Goal: Task Accomplishment & Management: Use online tool/utility

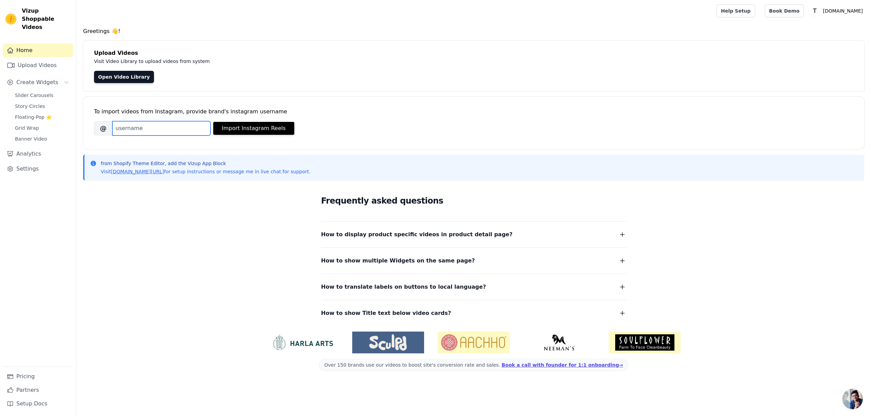
click at [146, 128] on input "Brand's Instagram Username" at bounding box center [161, 128] width 98 height 14
click at [130, 128] on input "Brand's Instagram Username" at bounding box center [161, 128] width 98 height 14
paste input "/topdecheztop2022/"
type input "/topdecheztop2022"
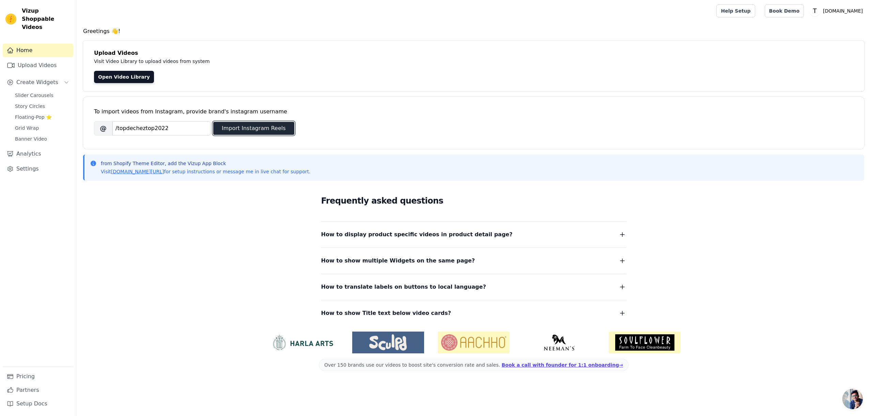
click at [272, 130] on button "Import Instagram Reels" at bounding box center [253, 128] width 81 height 13
click at [139, 79] on link "Open Video Library" at bounding box center [124, 77] width 60 height 12
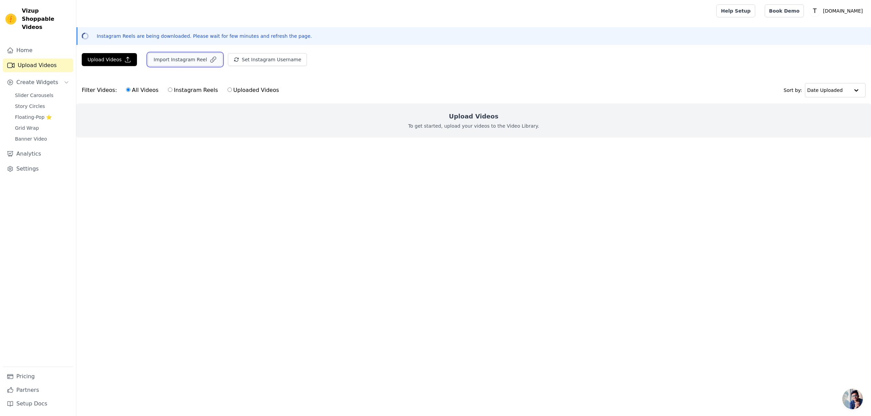
click at [182, 62] on button "Import Instagram Reel" at bounding box center [185, 59] width 75 height 13
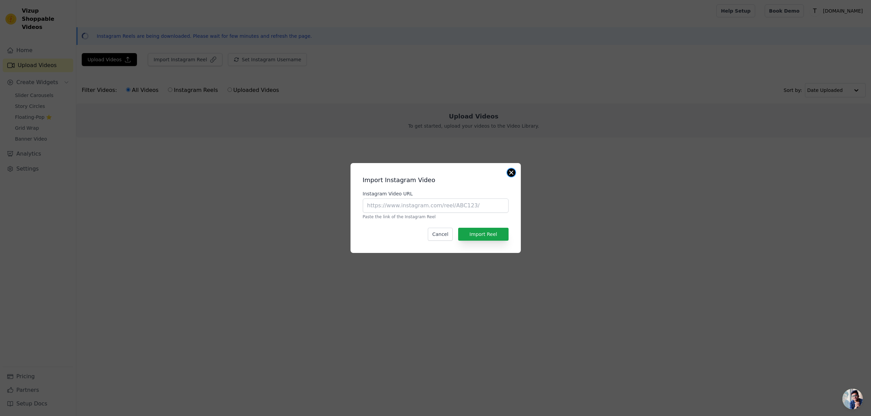
click at [509, 172] on button "Close modal" at bounding box center [511, 173] width 8 height 8
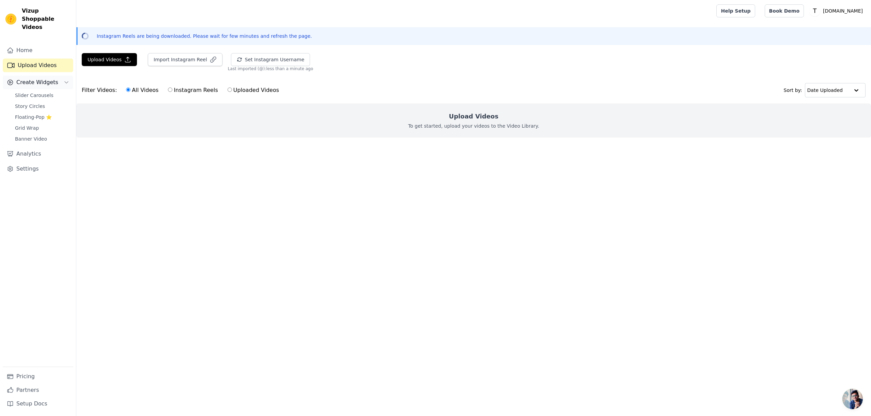
click at [26, 78] on span "Create Widgets" at bounding box center [37, 82] width 42 height 8
click at [31, 108] on link "Settings" at bounding box center [38, 115] width 70 height 14
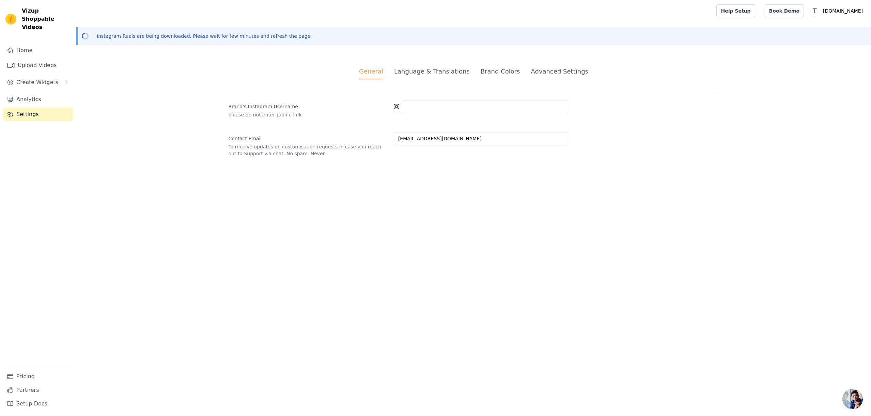
click at [433, 70] on div "Language & Translations" at bounding box center [432, 71] width 76 height 9
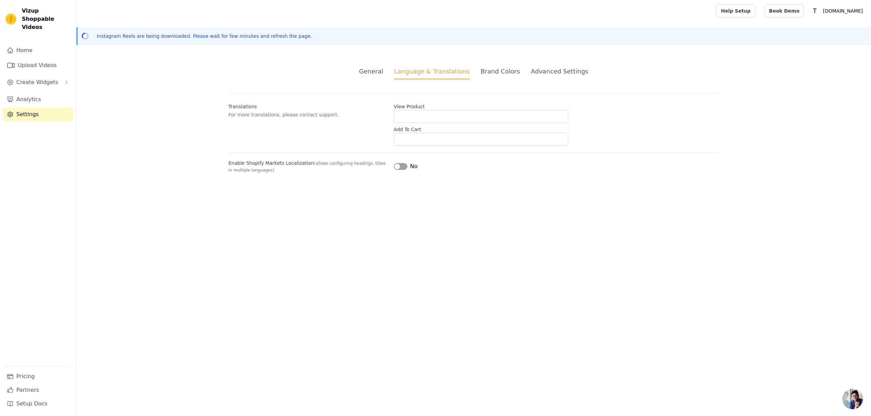
click at [496, 70] on div "Brand Colors" at bounding box center [499, 71] width 39 height 9
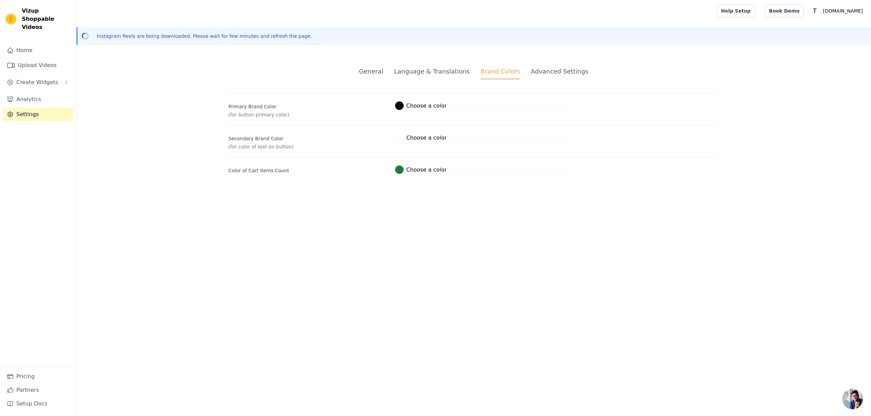
click at [554, 74] on div "Advanced Settings" at bounding box center [558, 71] width 57 height 9
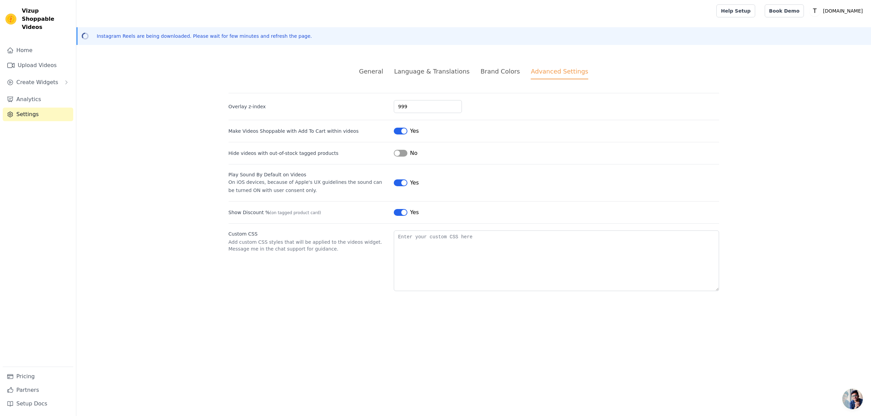
click at [425, 74] on div "Language & Translations" at bounding box center [432, 71] width 76 height 9
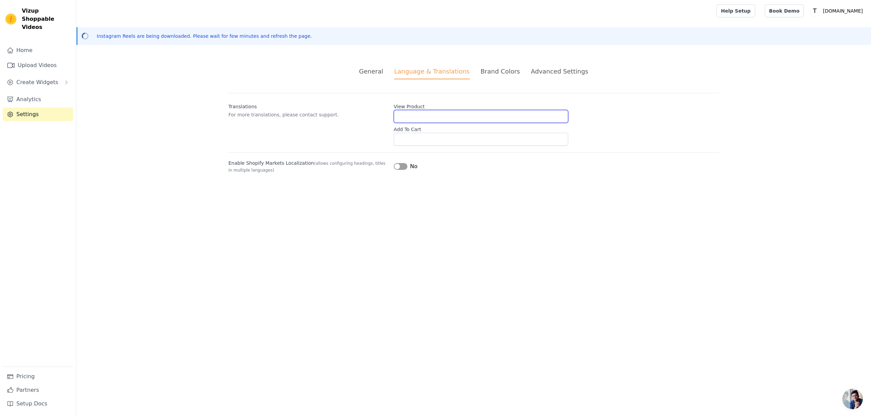
click at [418, 116] on input "View Product" at bounding box center [481, 116] width 174 height 13
click at [423, 135] on input "Add To Cart" at bounding box center [481, 139] width 174 height 13
click at [459, 138] on input "Add To Cart" at bounding box center [481, 139] width 174 height 13
click at [382, 73] on div "General" at bounding box center [371, 71] width 24 height 9
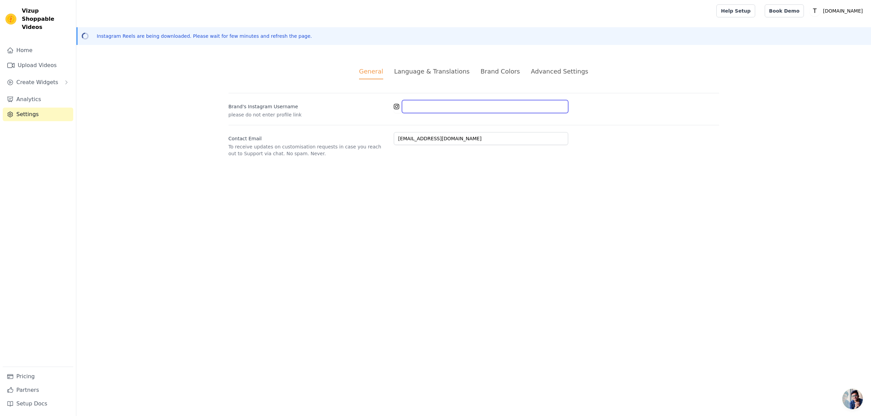
paste input "/topdecheztop2022/"
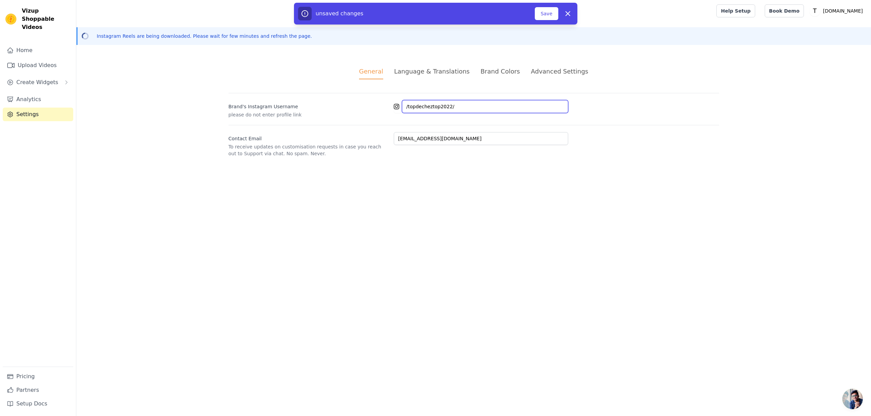
type input "/topdecheztop2022/"
click at [496, 173] on html "Vizup Shoppable Videos Home Upload Videos Create Widgets Analytics Settings Pri…" at bounding box center [435, 86] width 871 height 173
drag, startPoint x: 544, startPoint y: 14, endPoint x: 579, endPoint y: 68, distance: 64.4
click at [544, 15] on button "Save" at bounding box center [546, 13] width 23 height 13
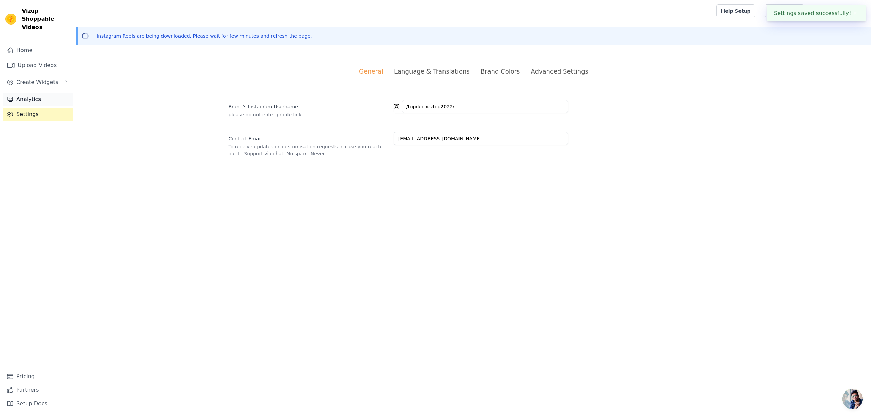
click at [36, 93] on link "Analytics" at bounding box center [38, 100] width 70 height 14
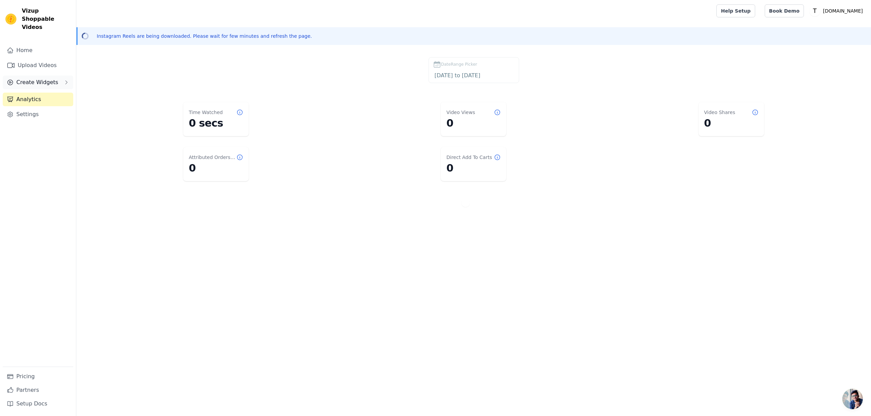
click at [49, 78] on span "Create Widgets" at bounding box center [37, 82] width 42 height 8
click at [45, 92] on span "Slider Carousels" at bounding box center [34, 95] width 38 height 7
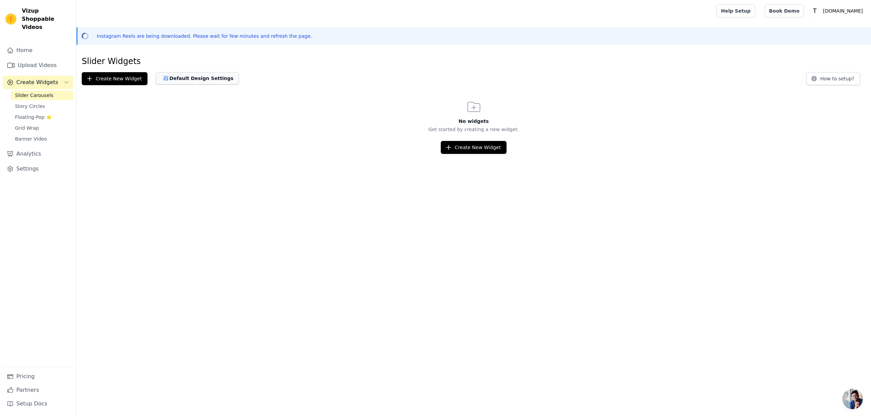
click at [208, 80] on button "Default Design Settings" at bounding box center [197, 78] width 83 height 12
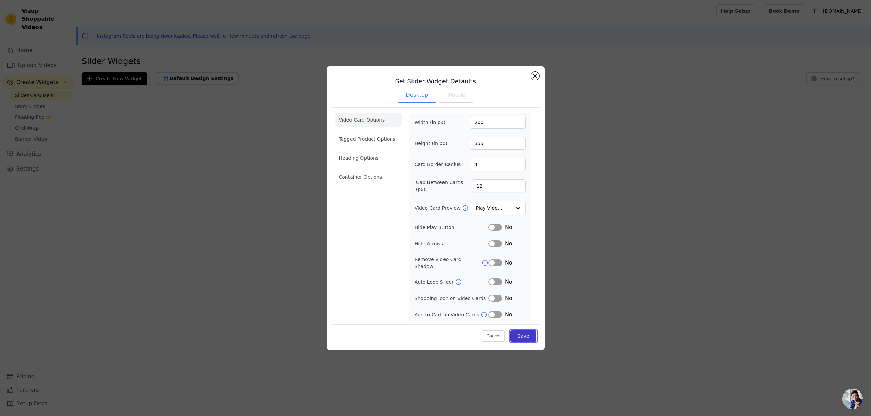
click at [529, 330] on button "Save" at bounding box center [523, 336] width 26 height 12
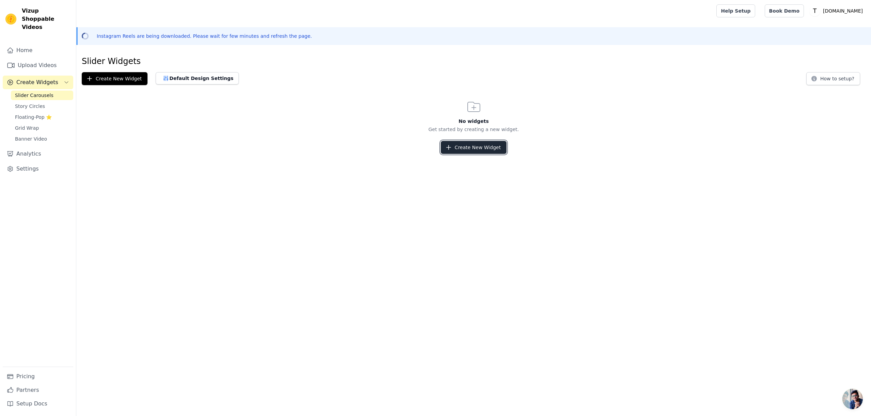
click at [493, 148] on button "Create New Widget" at bounding box center [474, 147] width 66 height 13
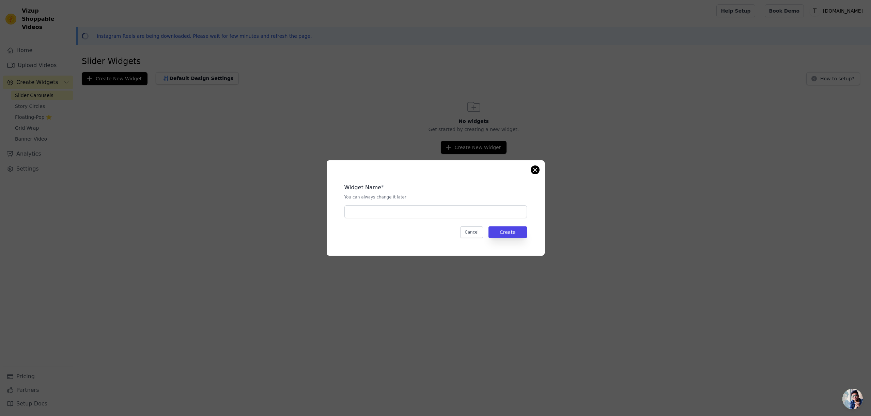
drag, startPoint x: 526, startPoint y: 165, endPoint x: 538, endPoint y: 170, distance: 13.3
click at [527, 167] on div "Widget Name * You can always change it later Cancel Create" at bounding box center [435, 207] width 218 height 95
click at [538, 170] on button "Close modal" at bounding box center [535, 170] width 8 height 8
